Goal: Information Seeking & Learning: Learn about a topic

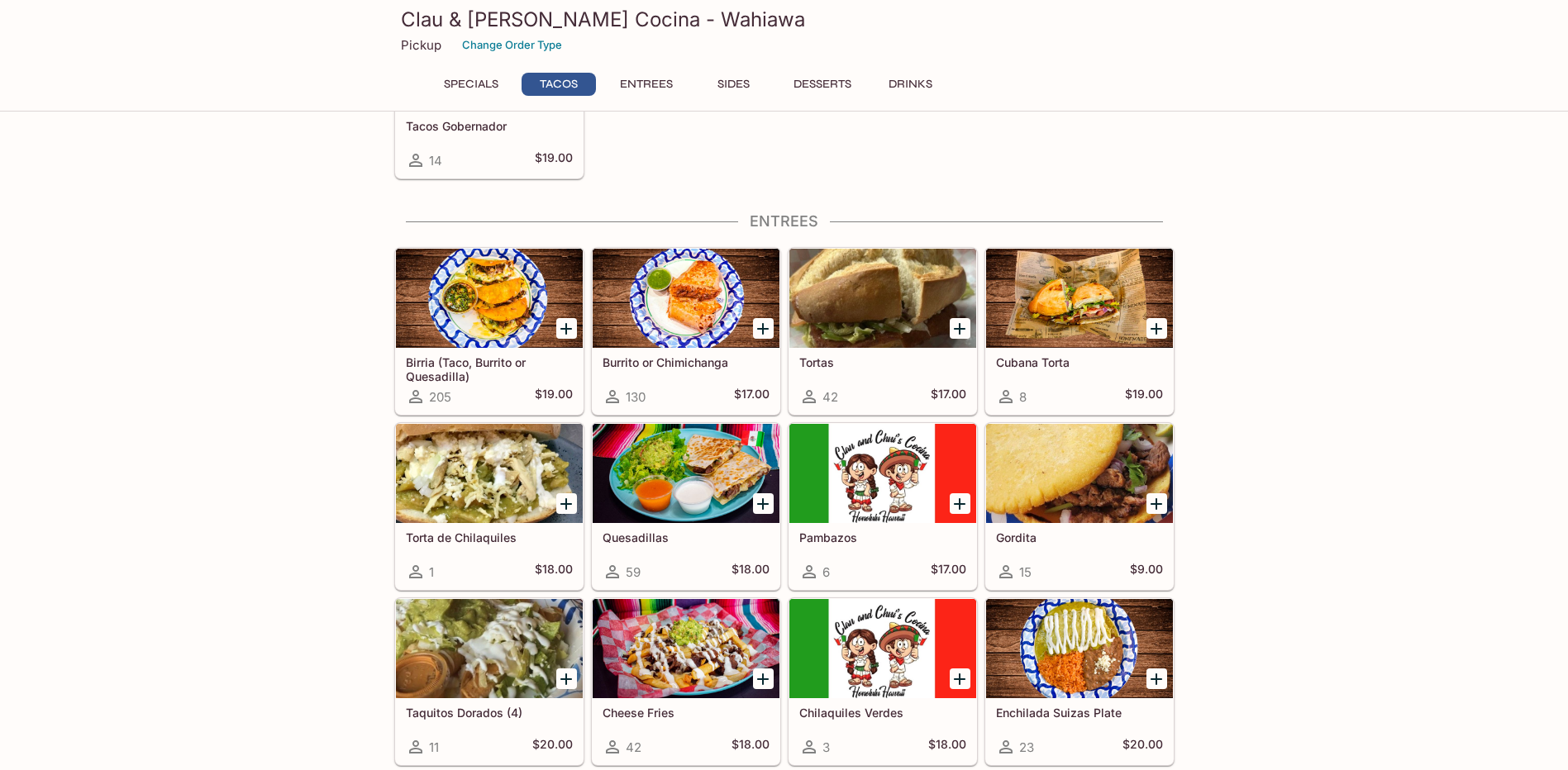
scroll to position [641, 0]
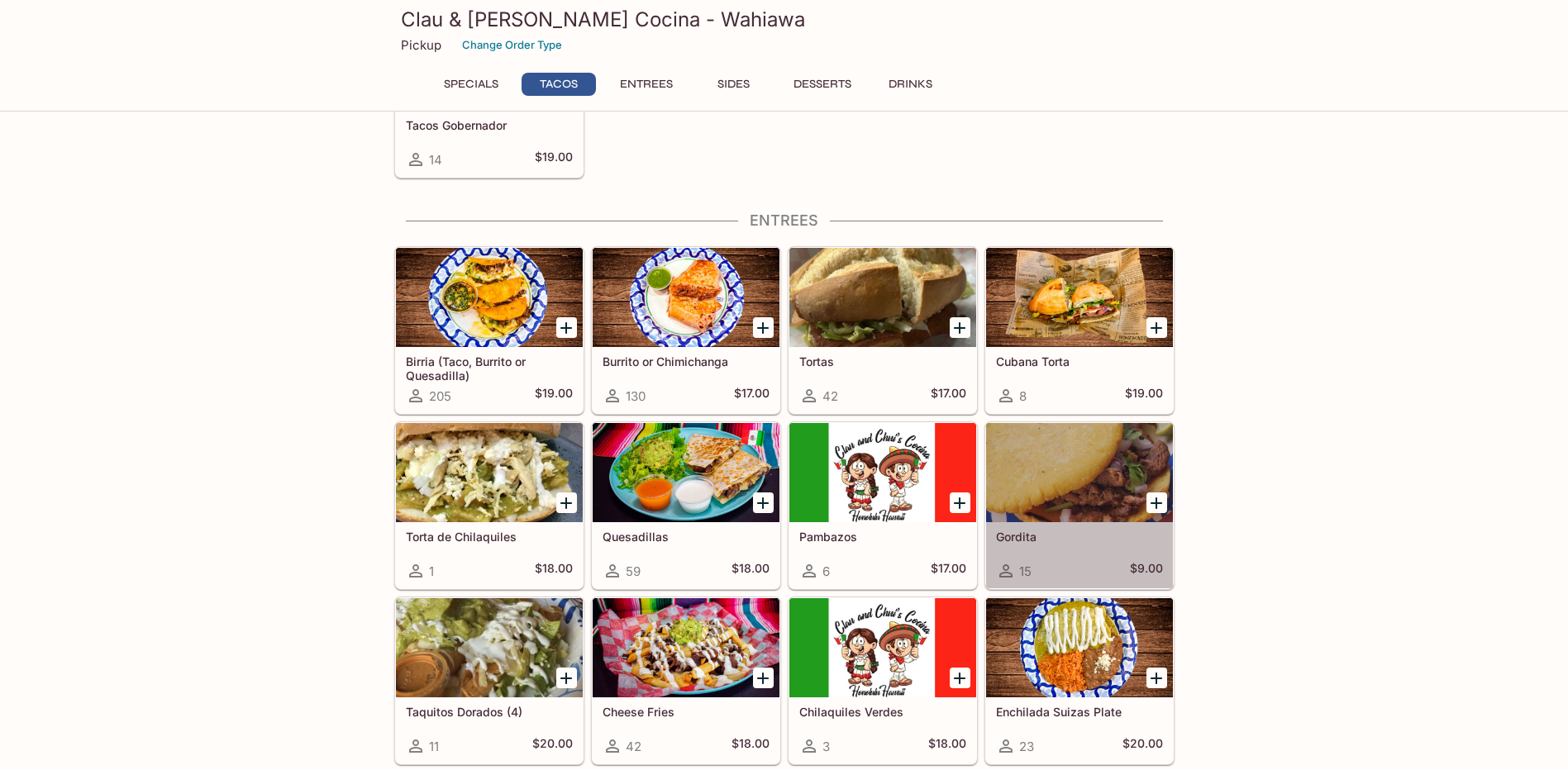
click at [1089, 459] on div at bounding box center [1080, 472] width 187 height 99
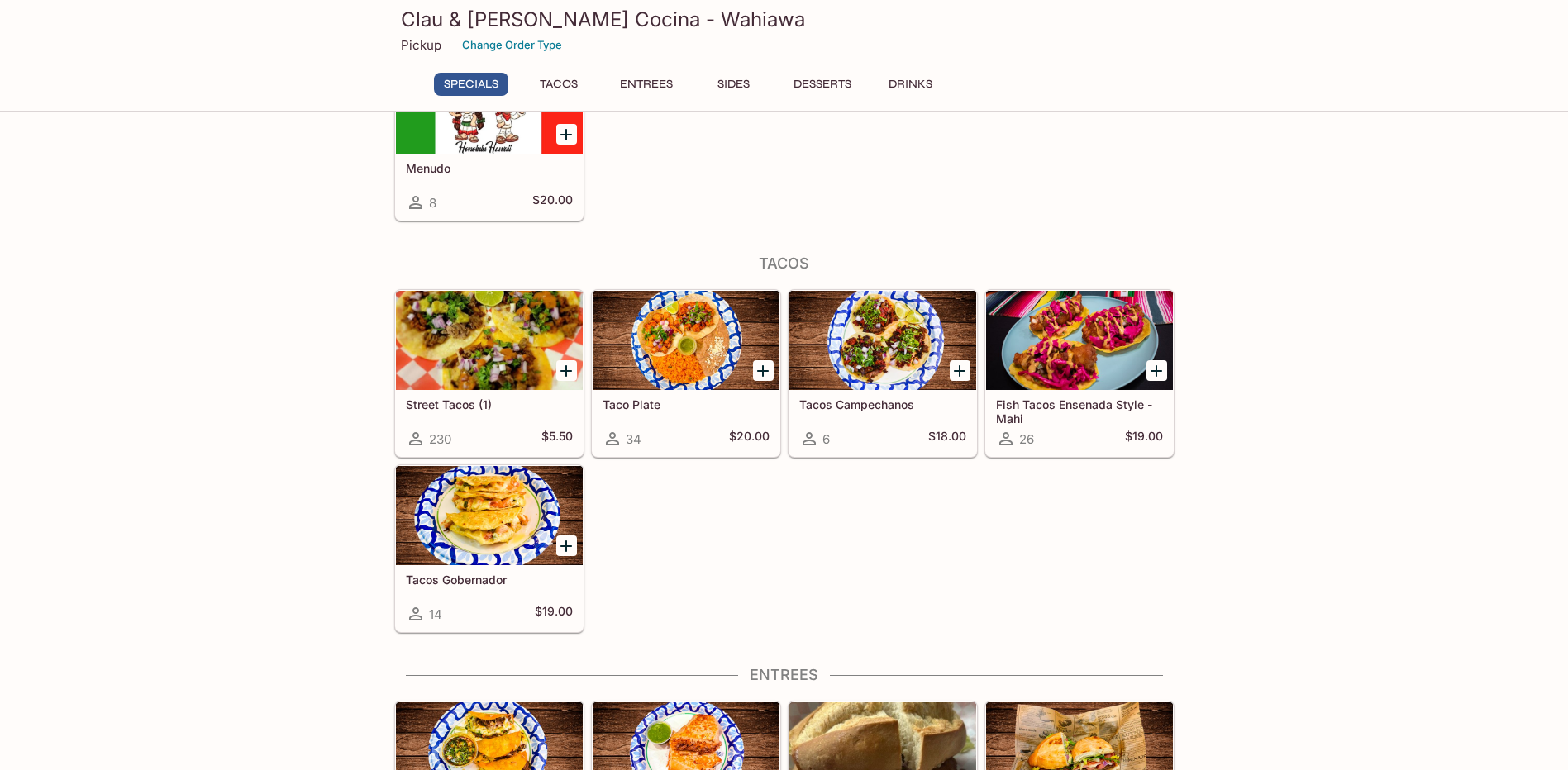
scroll to position [91, 0]
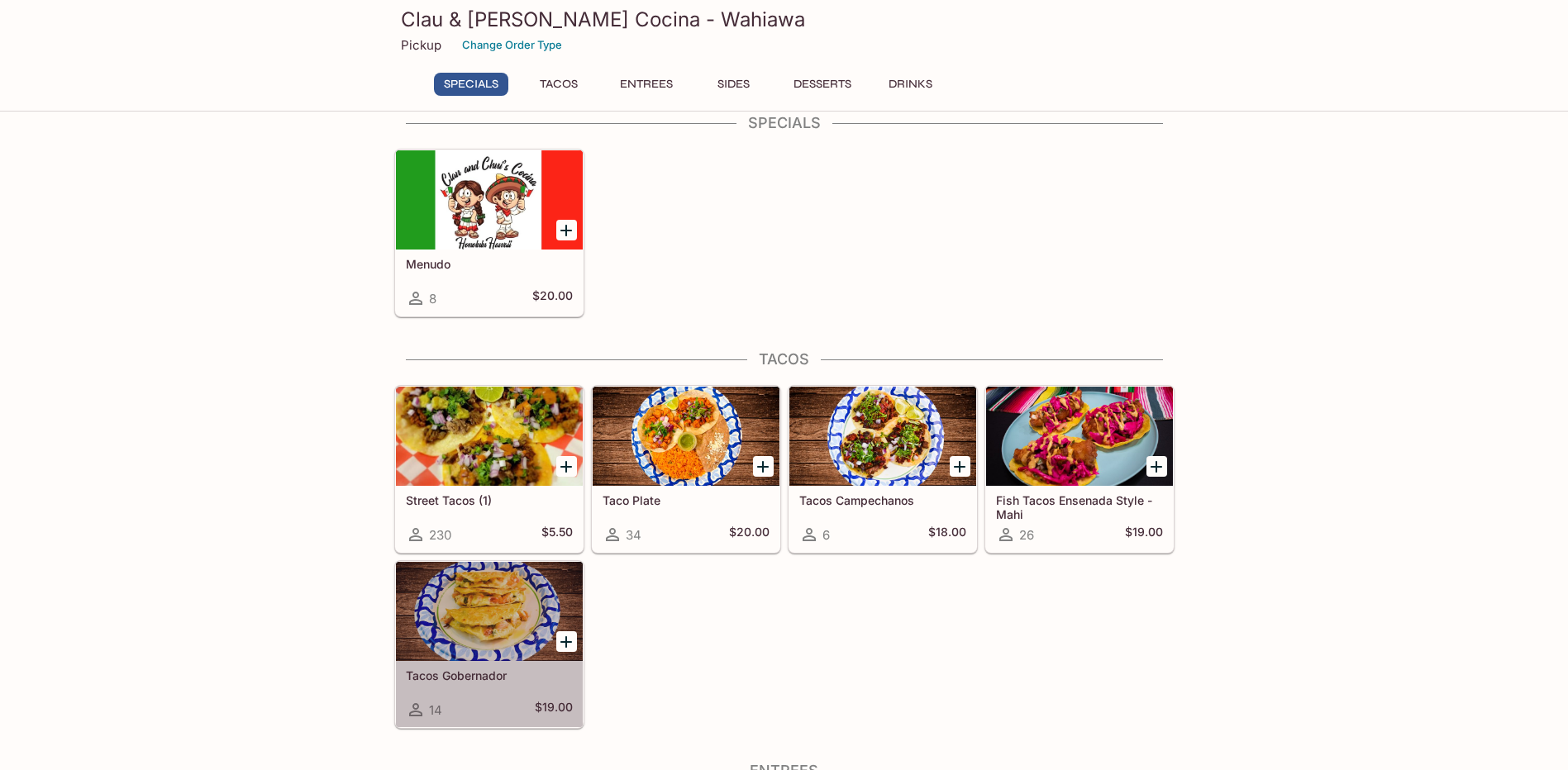
click at [488, 648] on div at bounding box center [489, 611] width 187 height 99
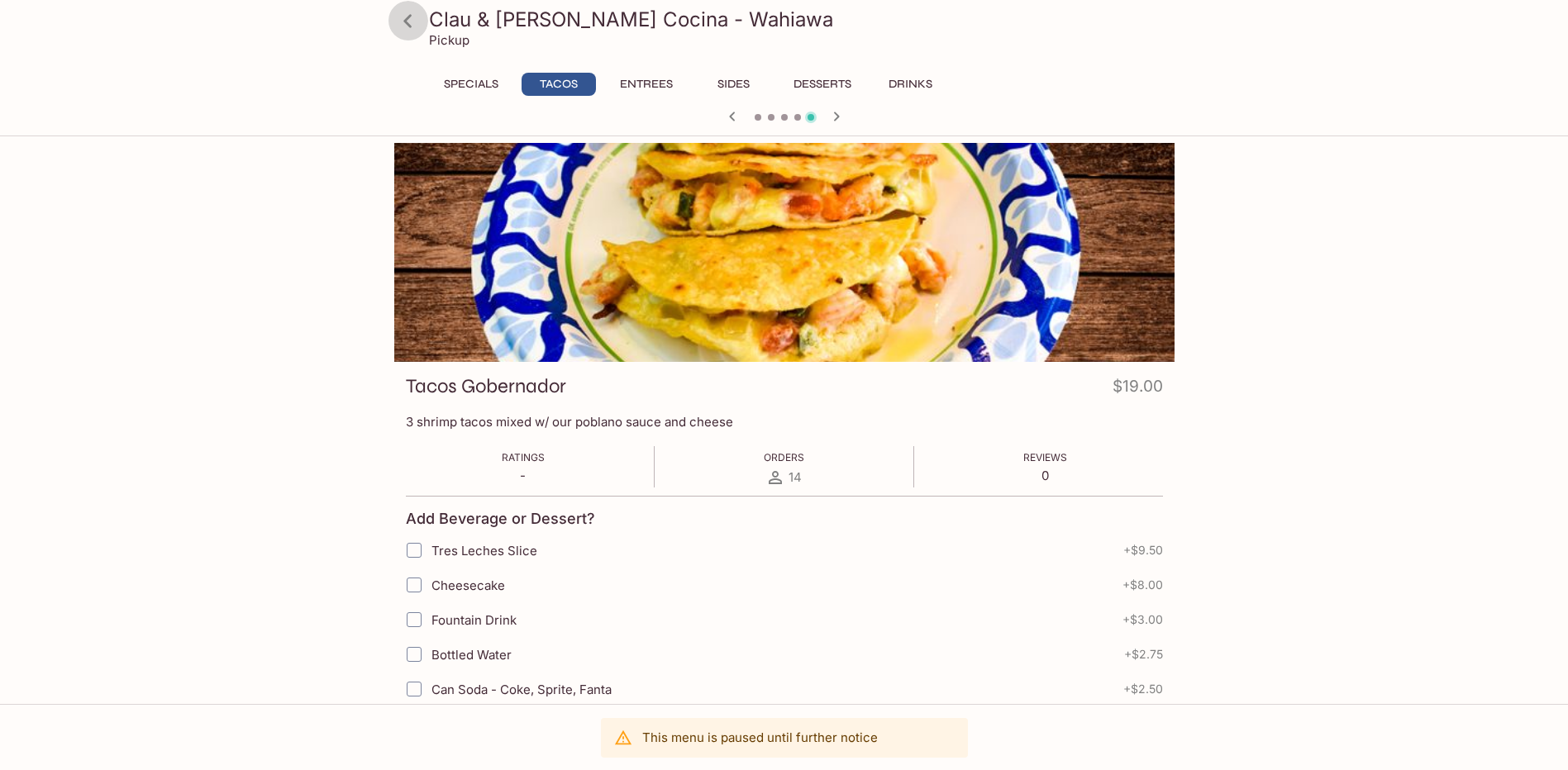
click at [406, 25] on icon at bounding box center [408, 21] width 29 height 29
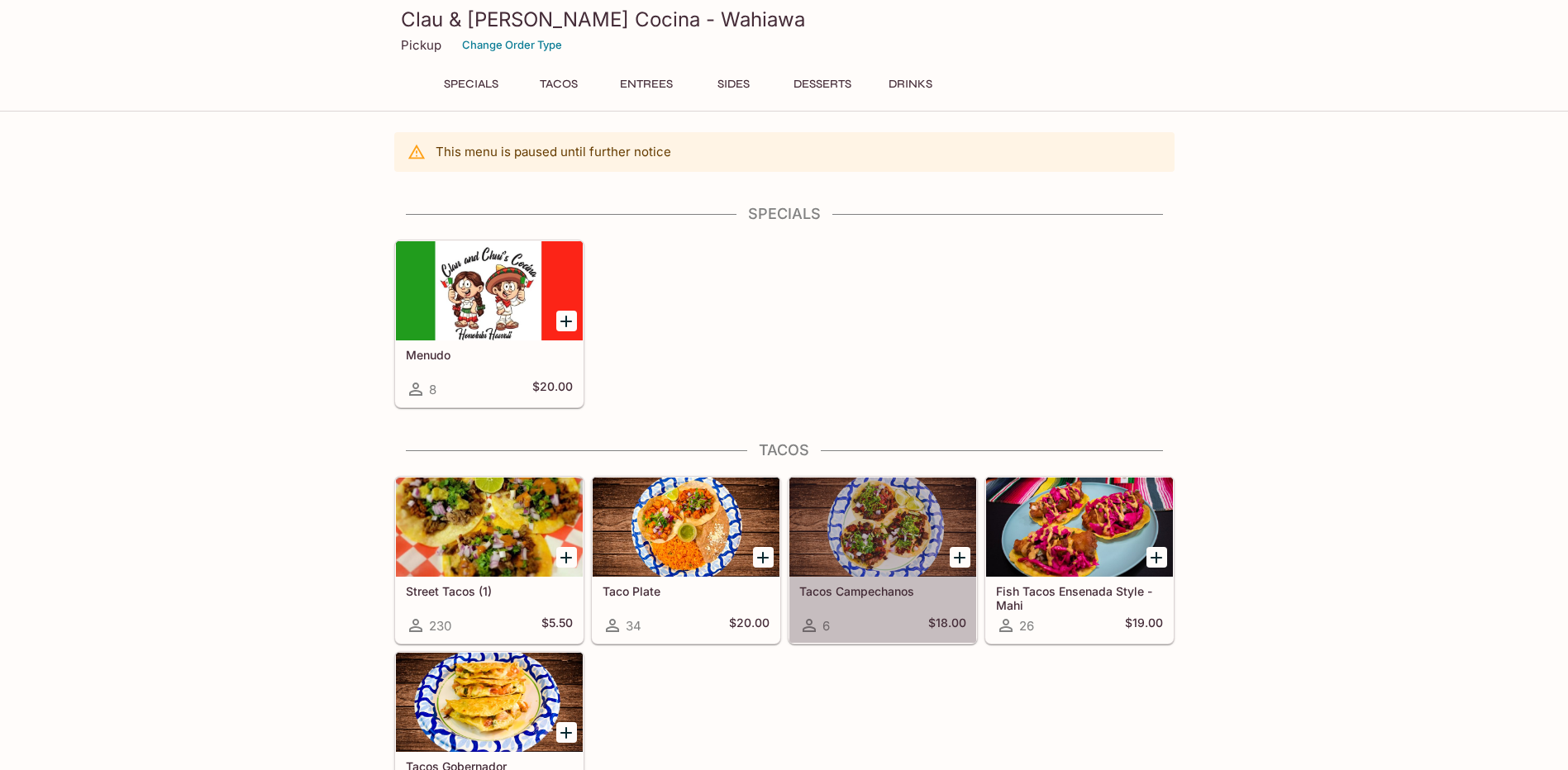
click at [854, 547] on div at bounding box center [883, 526] width 187 height 99
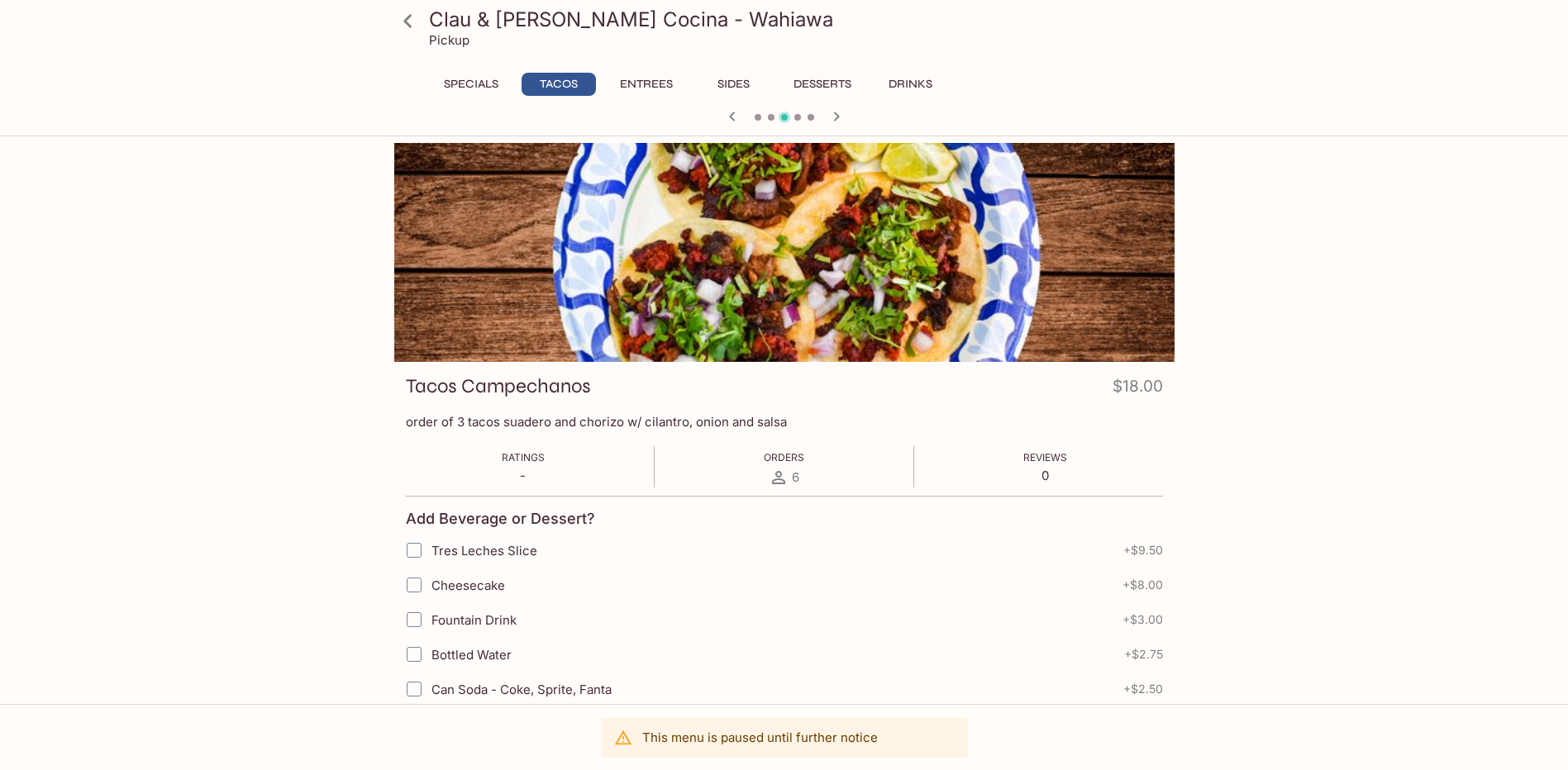
click at [659, 745] on p "This menu is paused until further notice" at bounding box center [759, 737] width 235 height 15
click at [621, 733] on icon at bounding box center [623, 737] width 18 height 18
click at [503, 87] on button "Specials" at bounding box center [471, 84] width 75 height 23
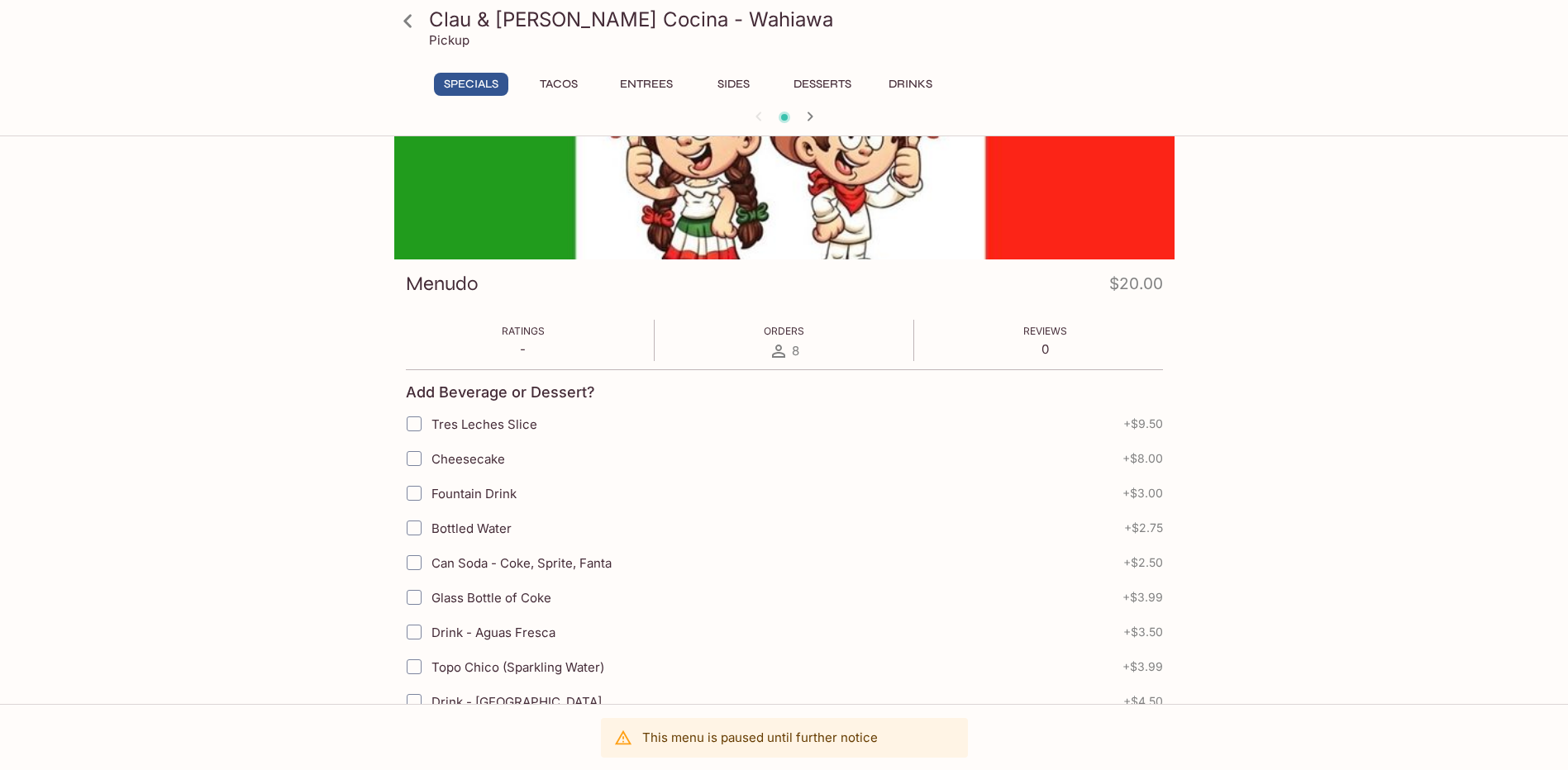
scroll to position [76, 0]
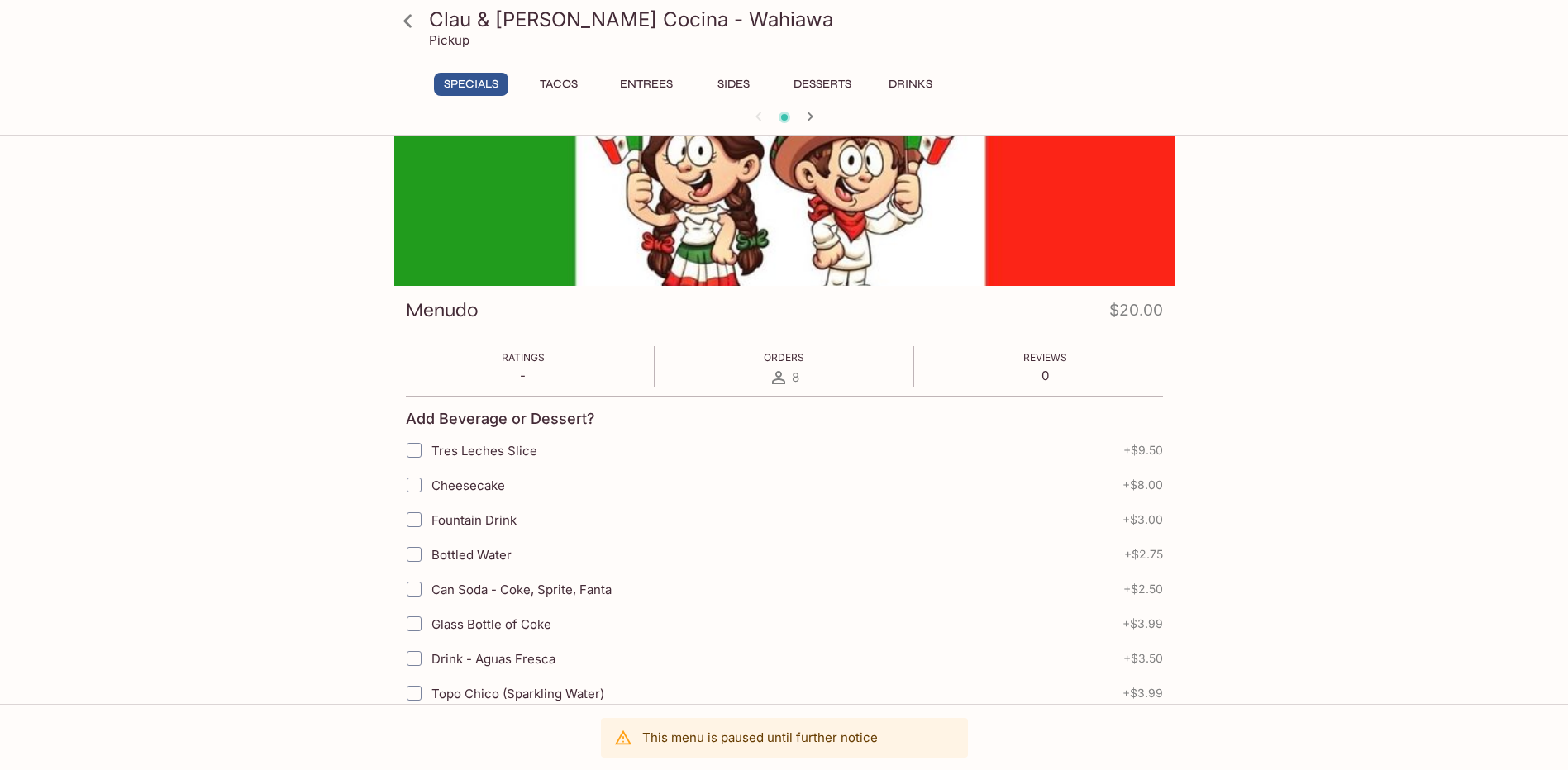
click at [646, 87] on button "Entrees" at bounding box center [646, 84] width 75 height 23
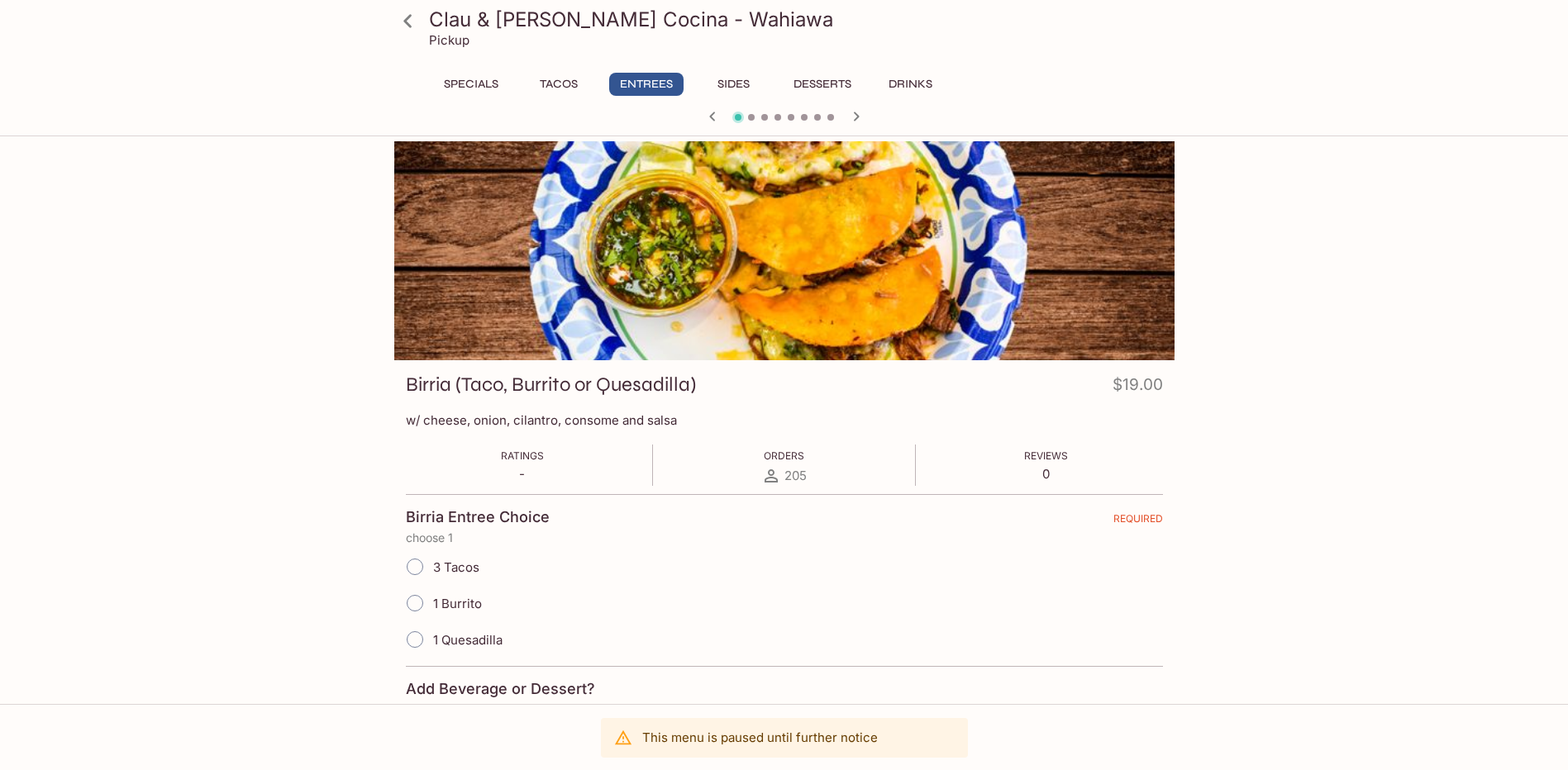
scroll to position [0, 0]
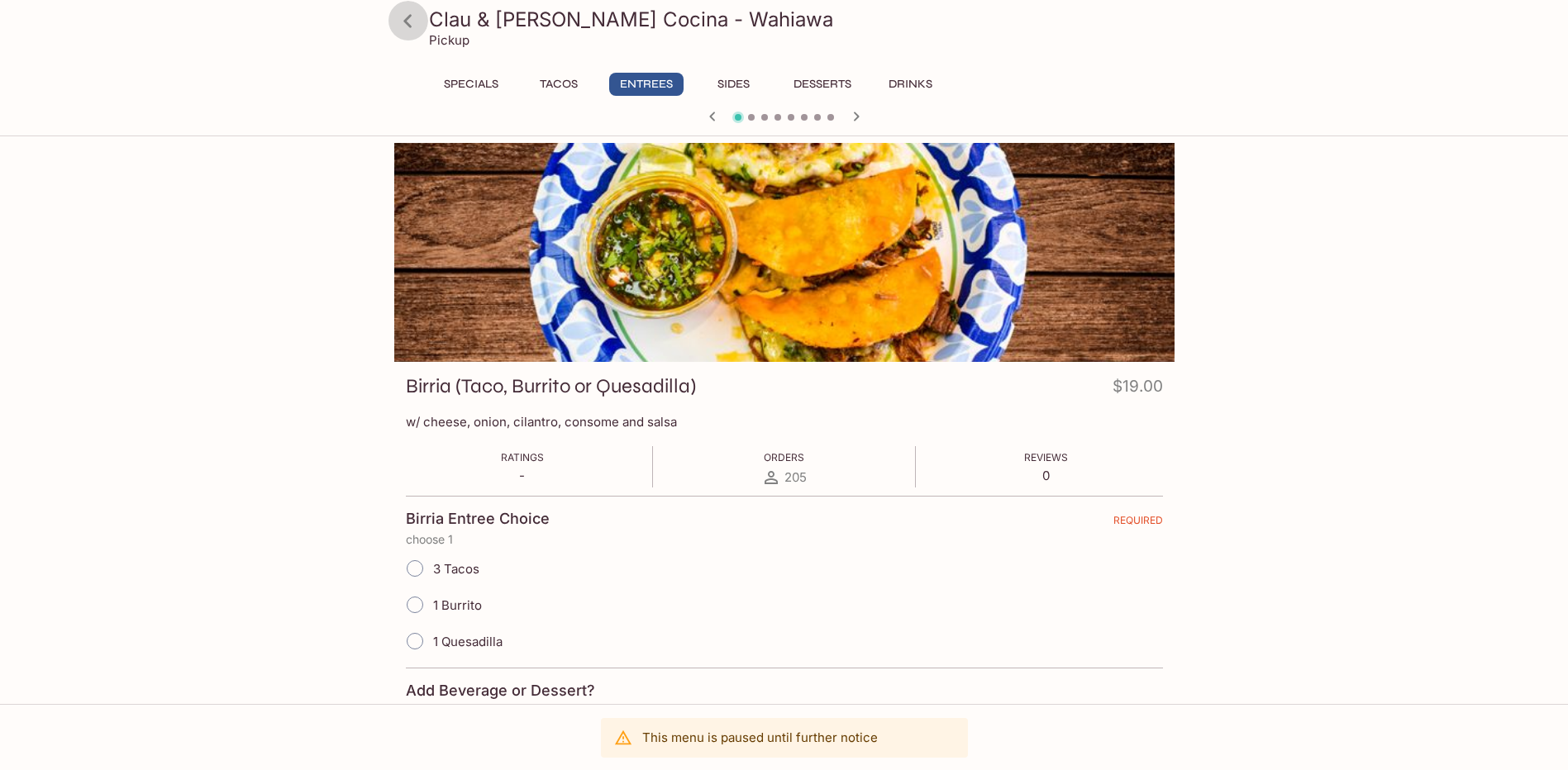
click at [415, 28] on icon at bounding box center [408, 21] width 29 height 29
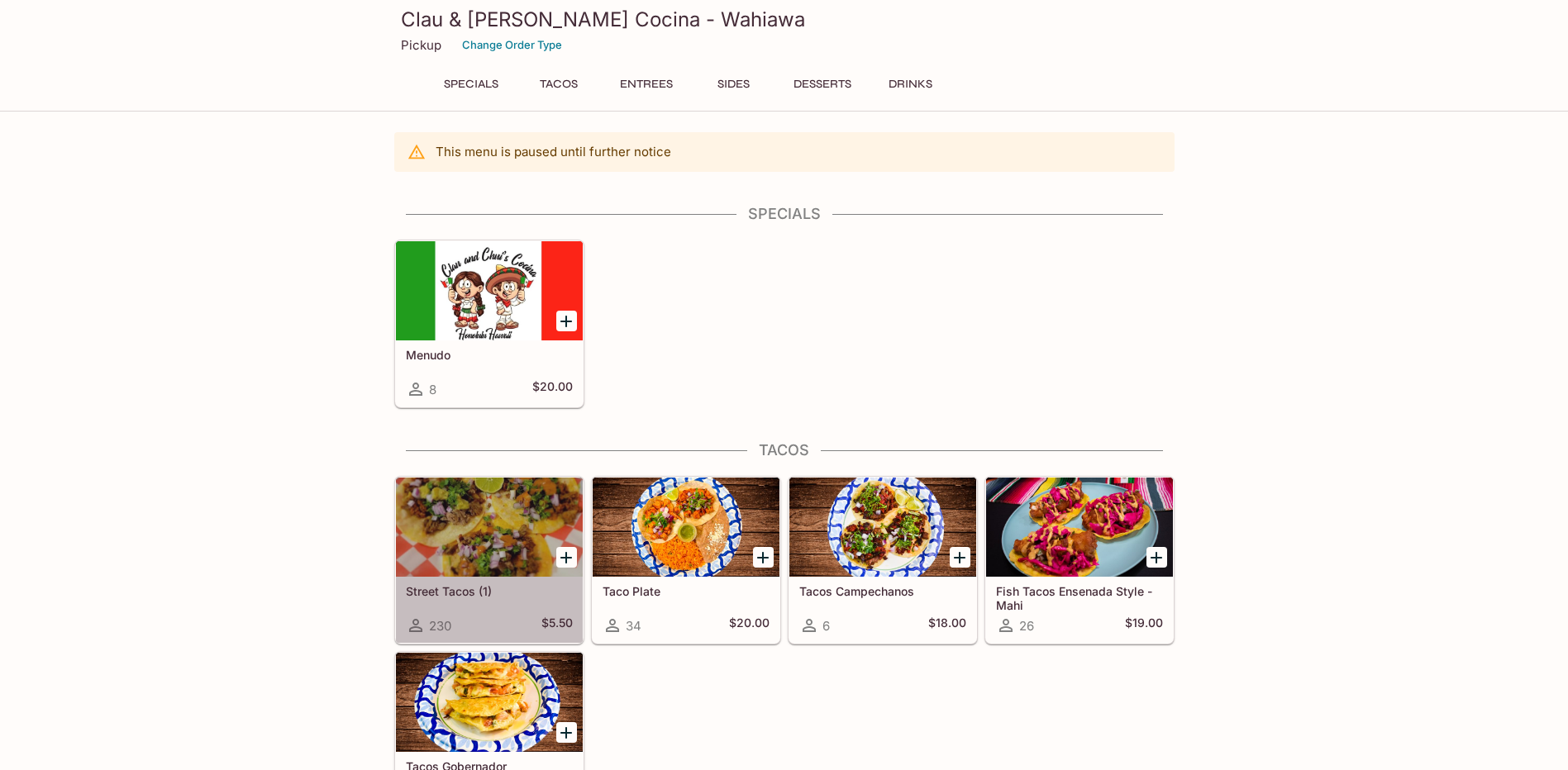
click at [511, 572] on div at bounding box center [489, 526] width 187 height 99
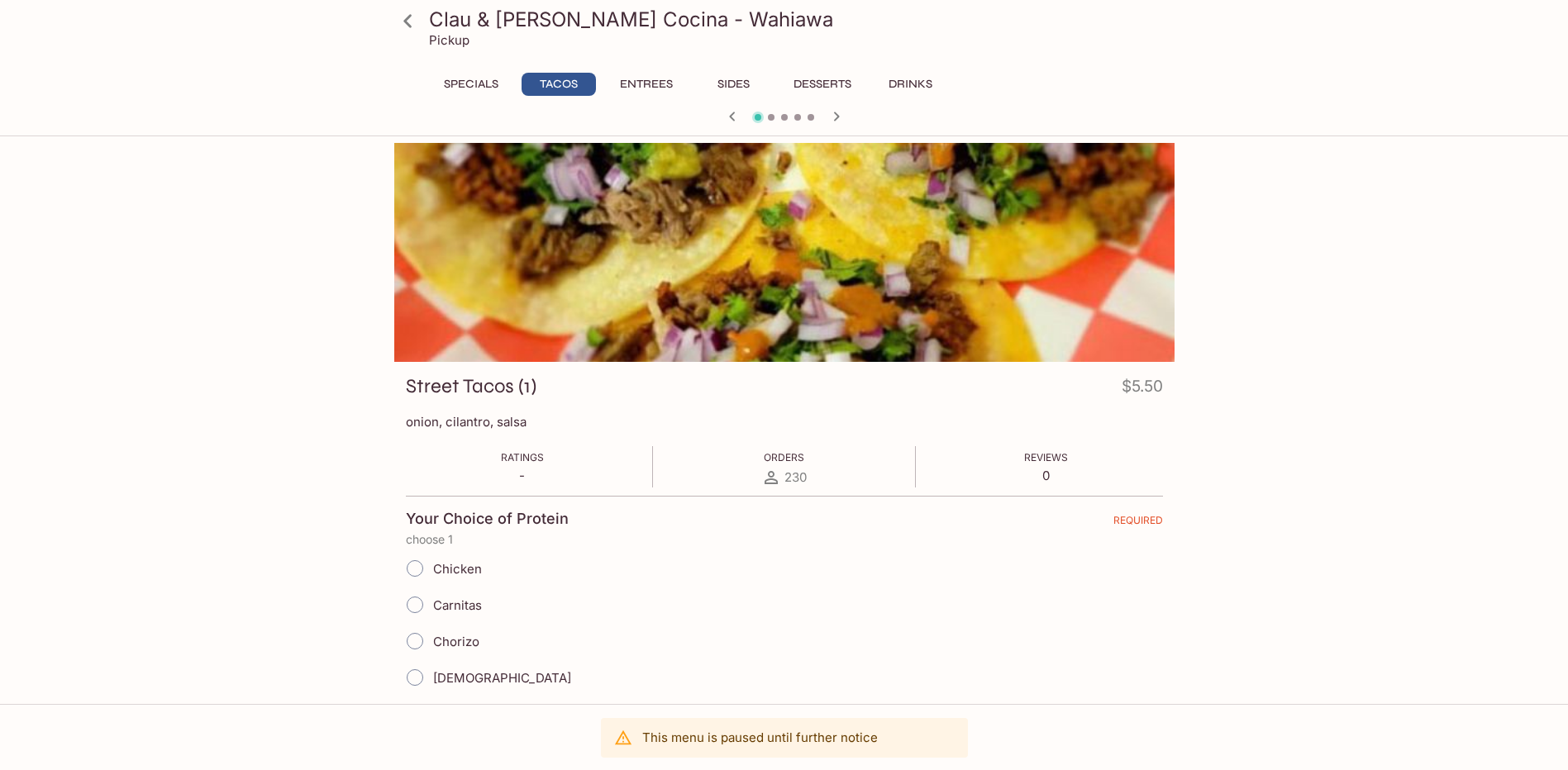
click at [410, 15] on icon at bounding box center [408, 21] width 8 height 14
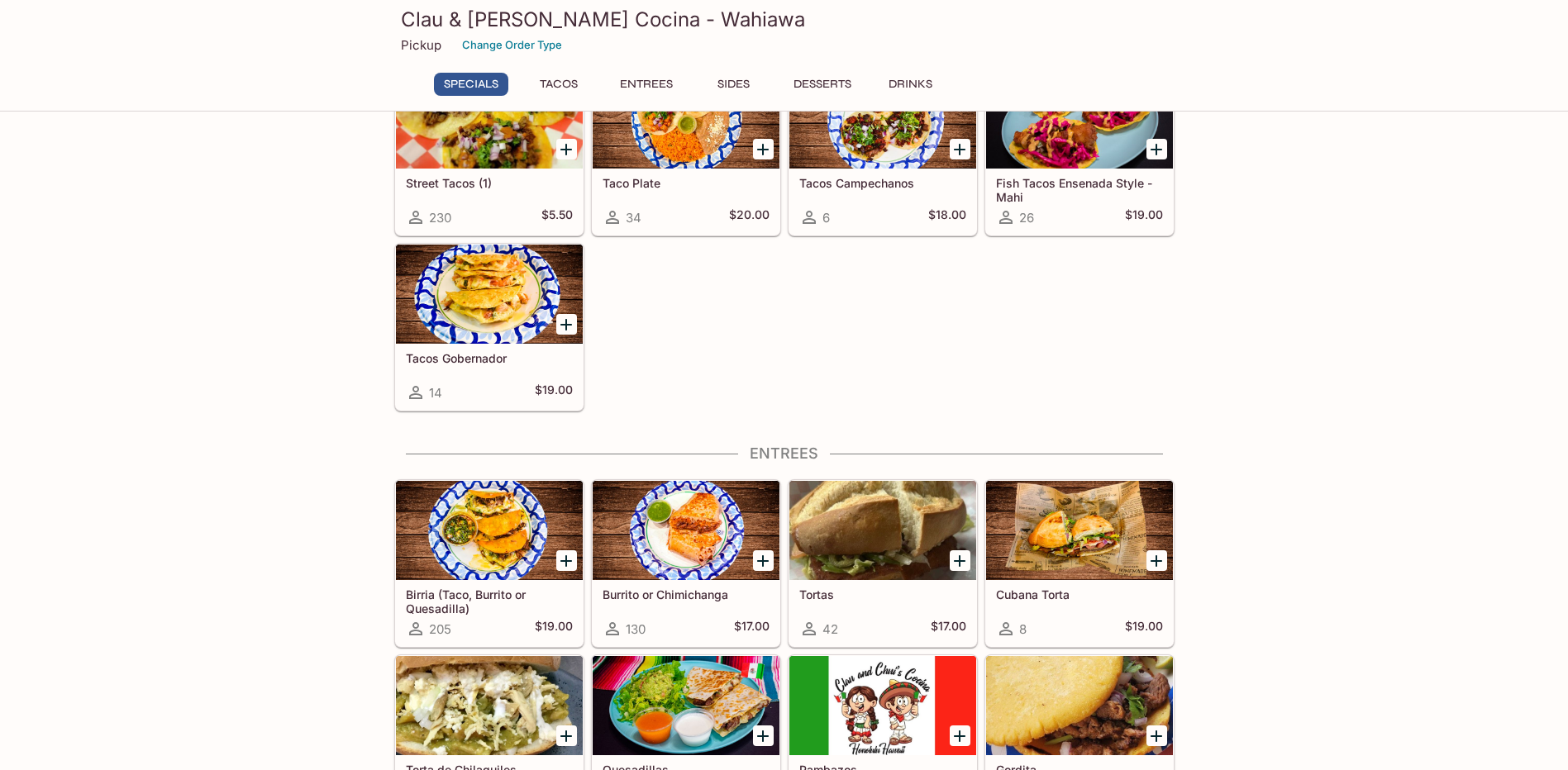
scroll to position [413, 0]
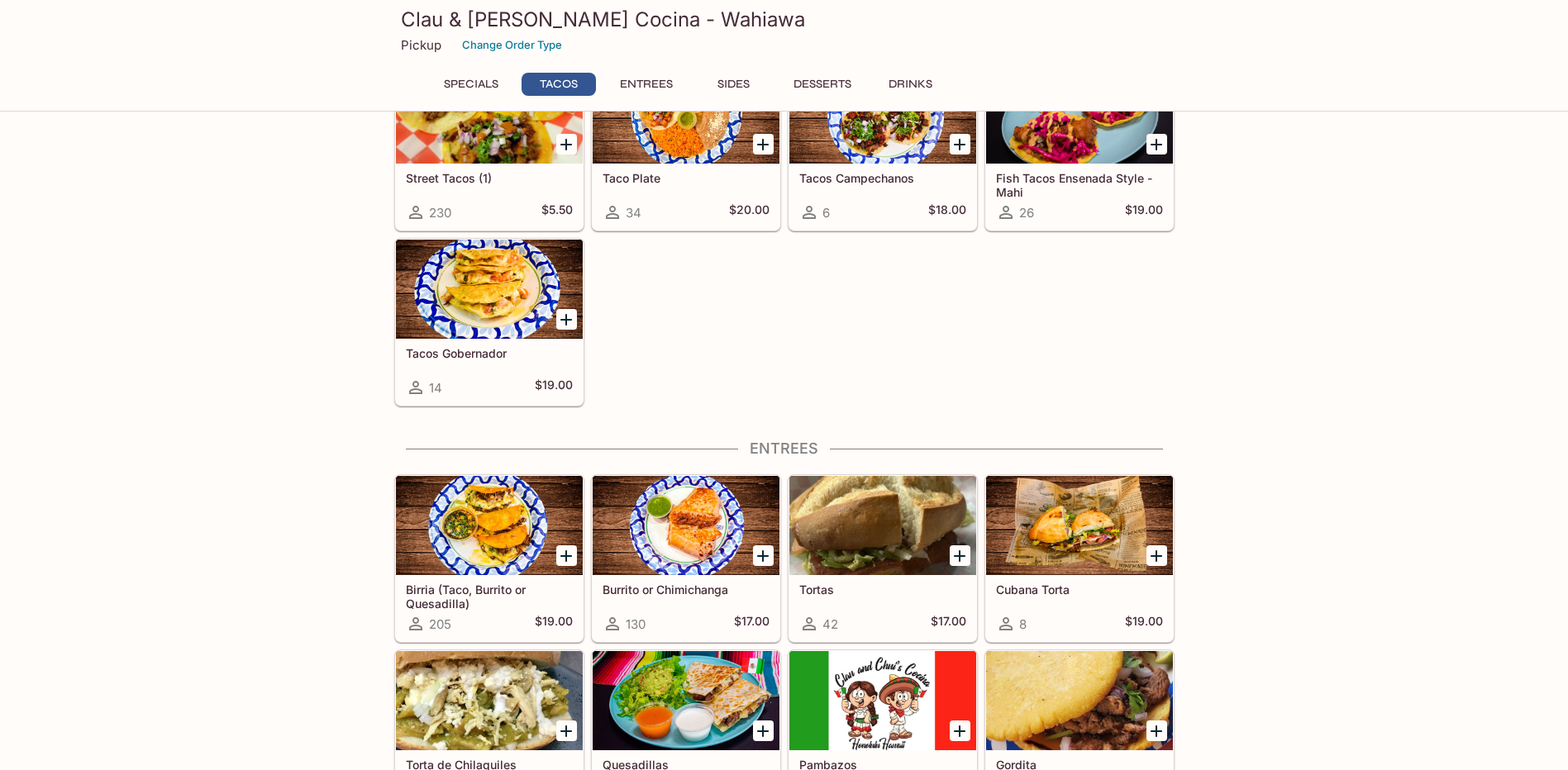
click at [900, 518] on div at bounding box center [883, 526] width 187 height 99
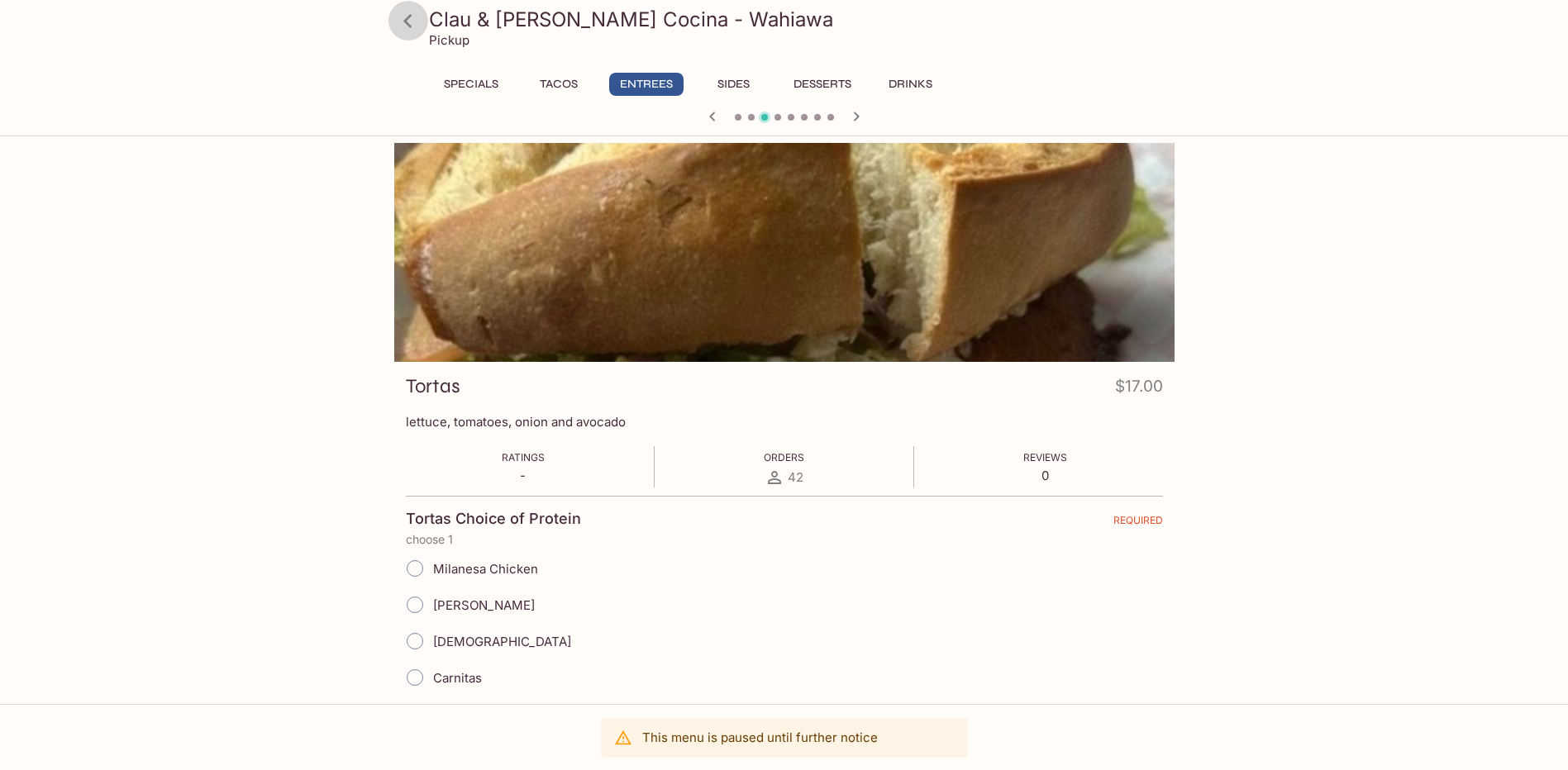
click at [410, 17] on icon at bounding box center [408, 21] width 29 height 29
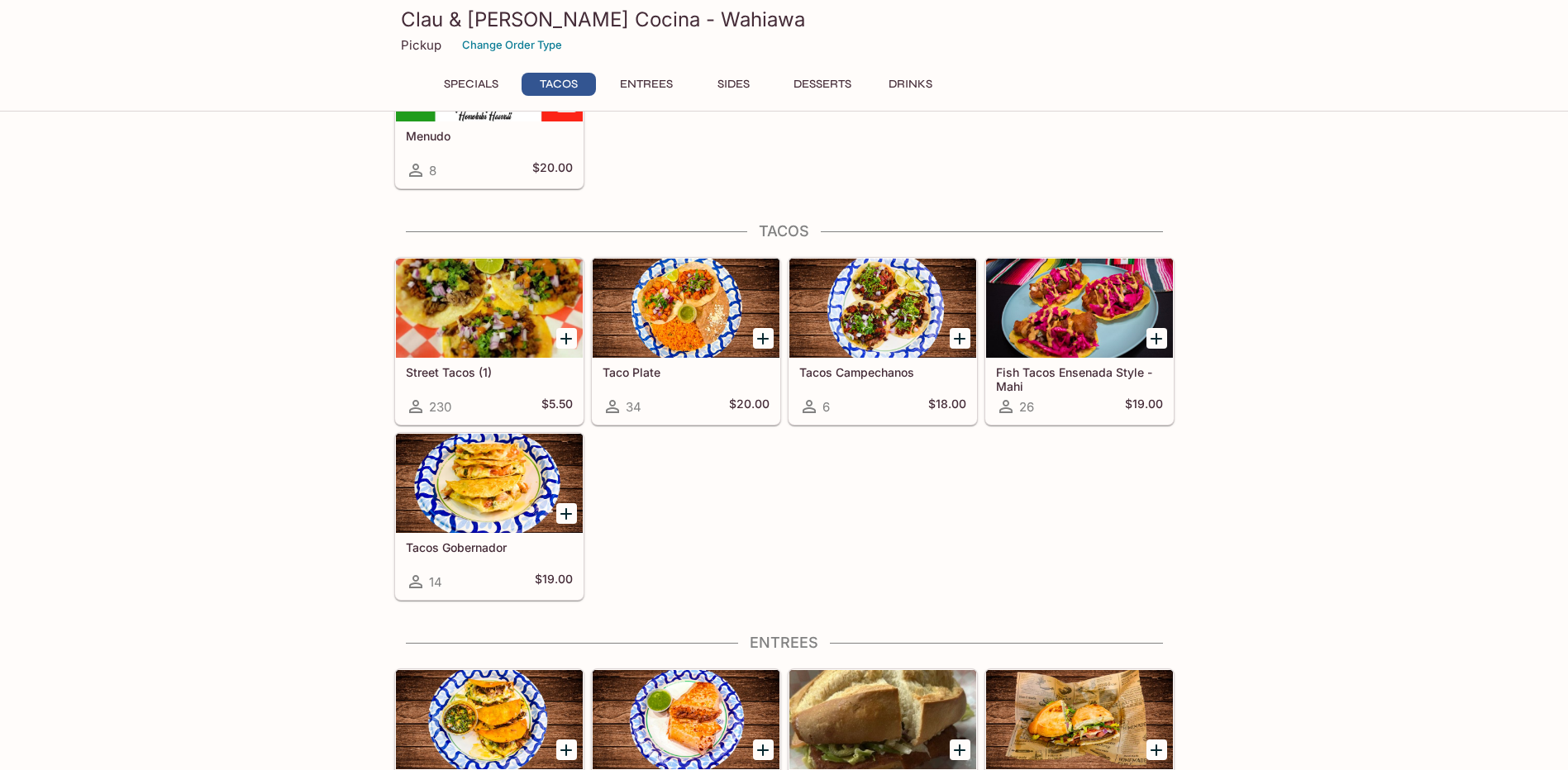
scroll to position [330, 0]
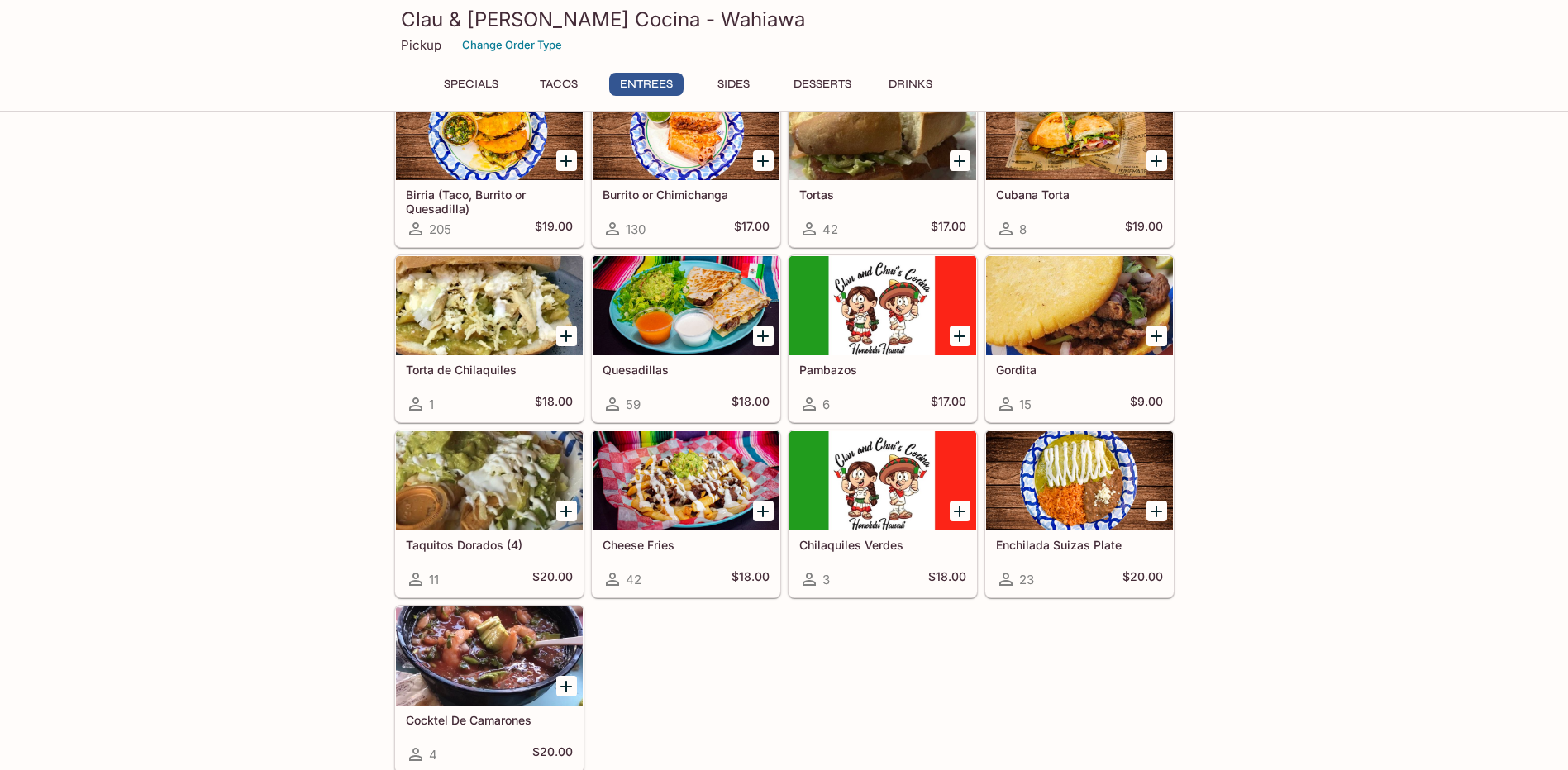
scroll to position [992, 0]
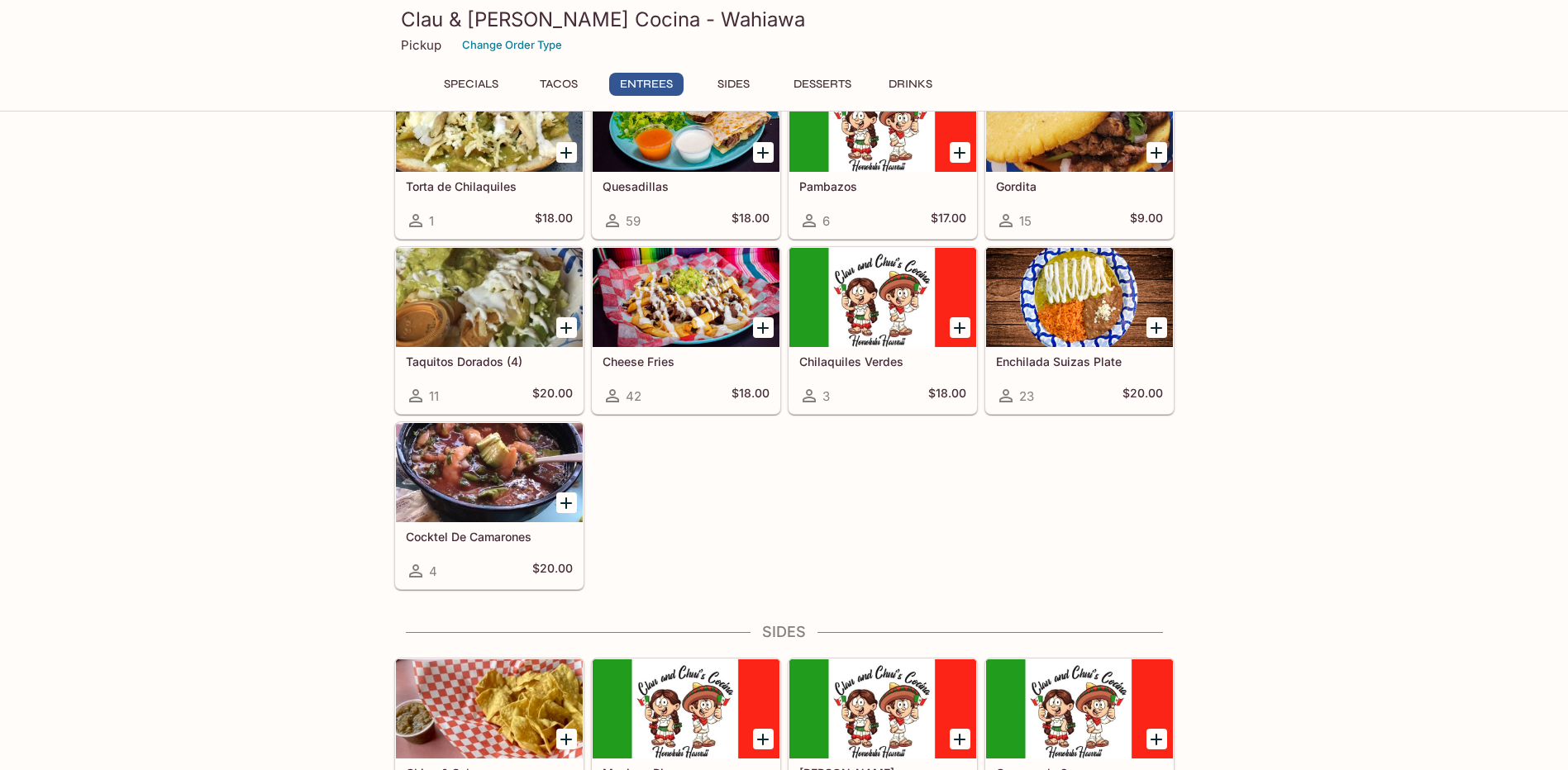
click at [446, 473] on div at bounding box center [489, 472] width 187 height 99
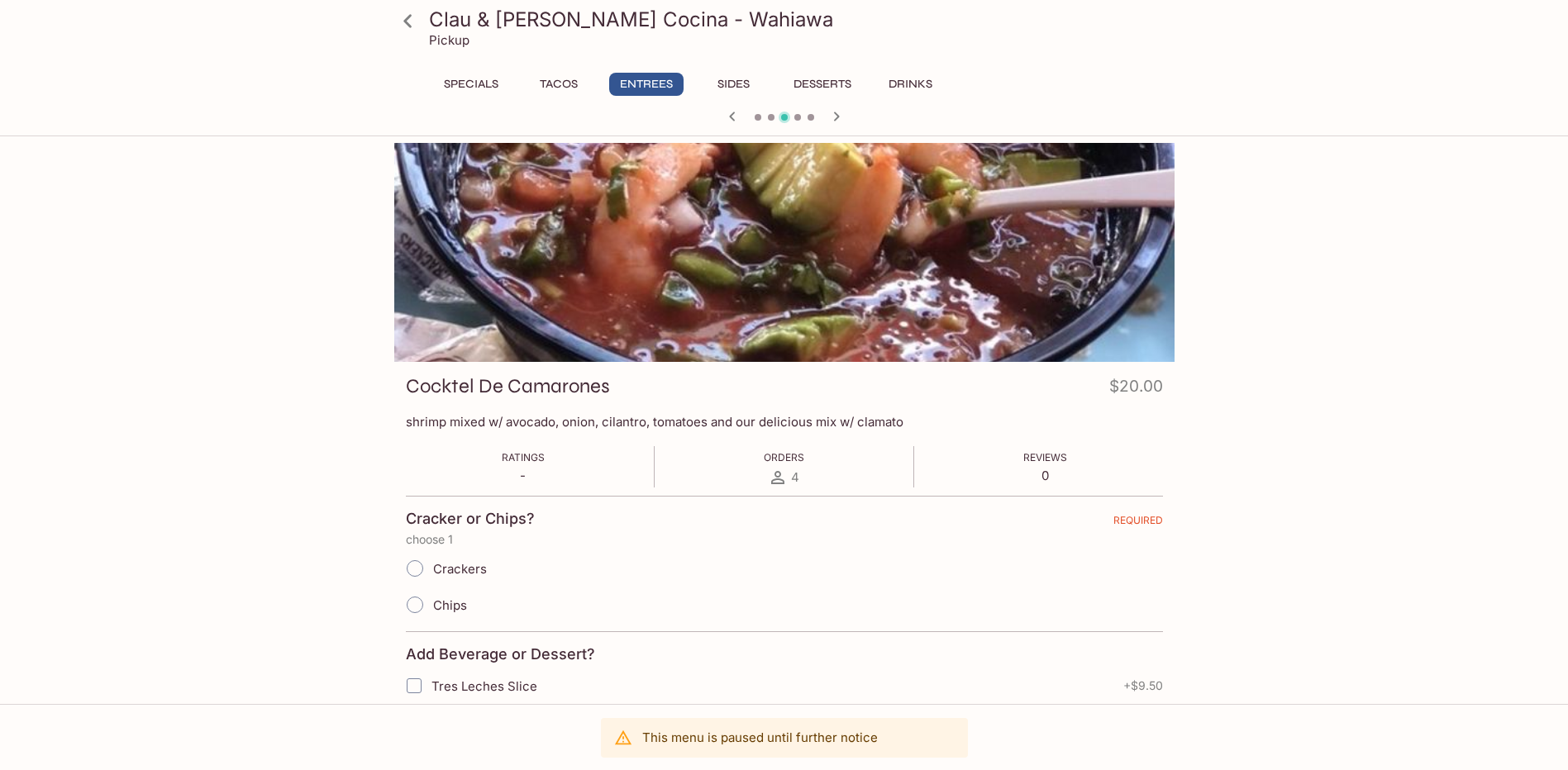
click at [416, 20] on icon at bounding box center [408, 21] width 29 height 29
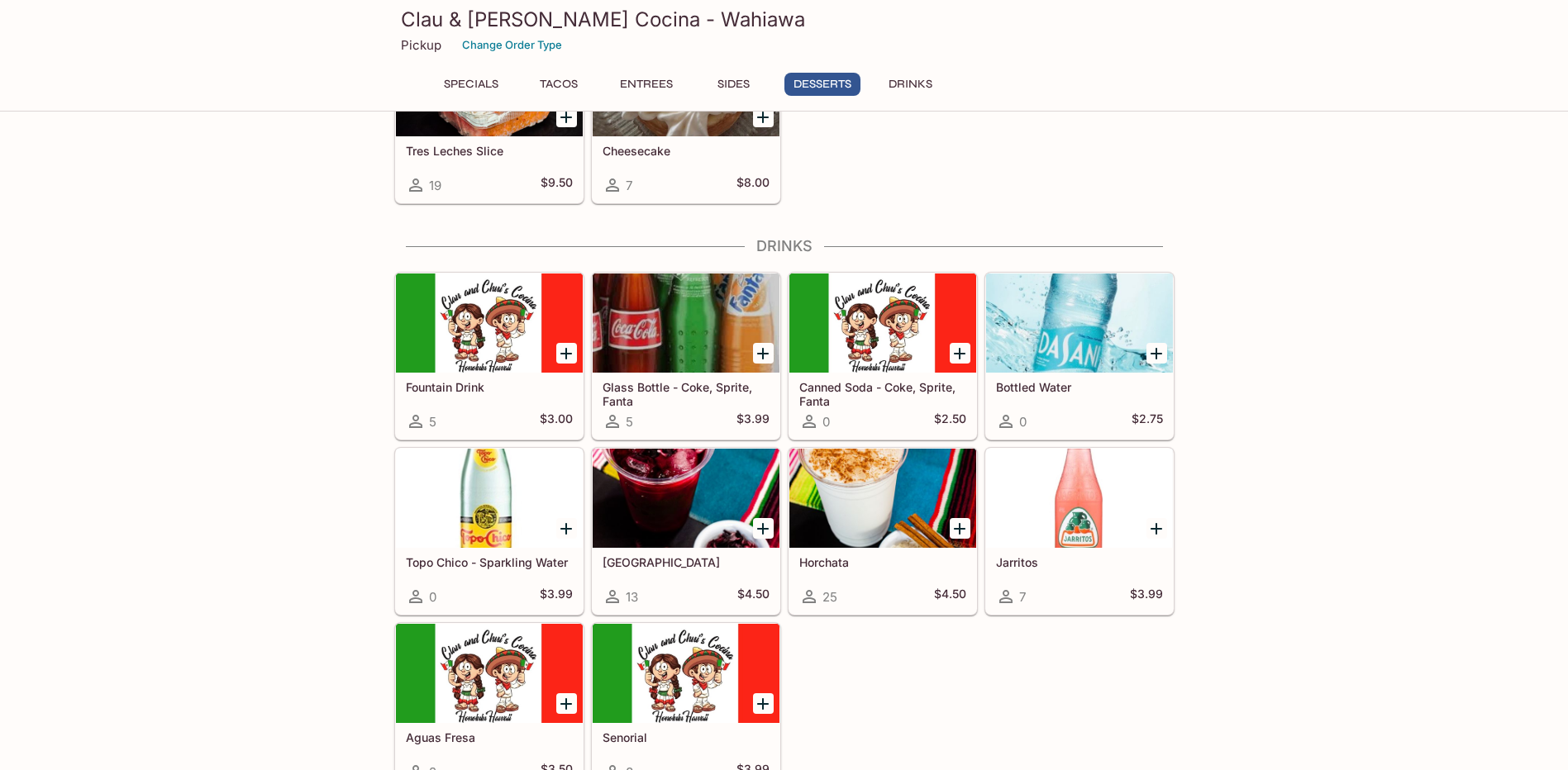
scroll to position [2045, 0]
